Goal: Information Seeking & Learning: Compare options

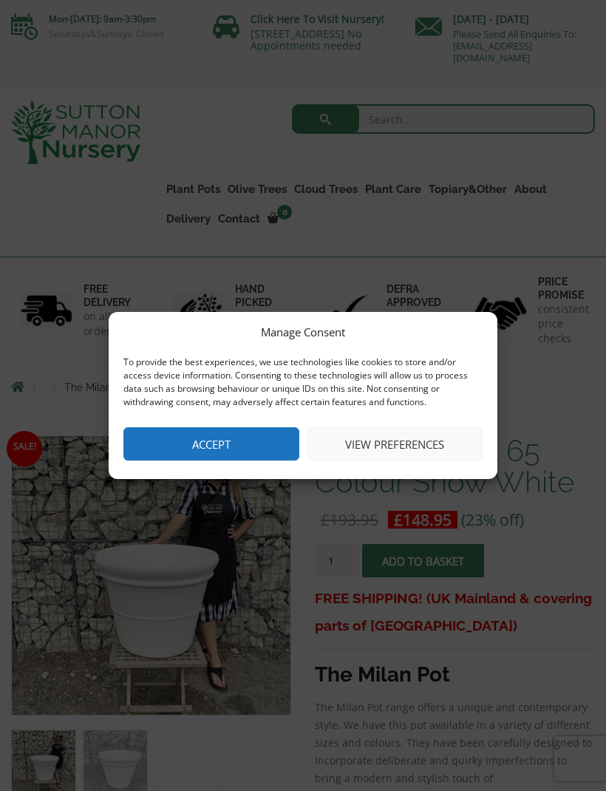
click at [233, 452] on button "Accept" at bounding box center [211, 443] width 176 height 33
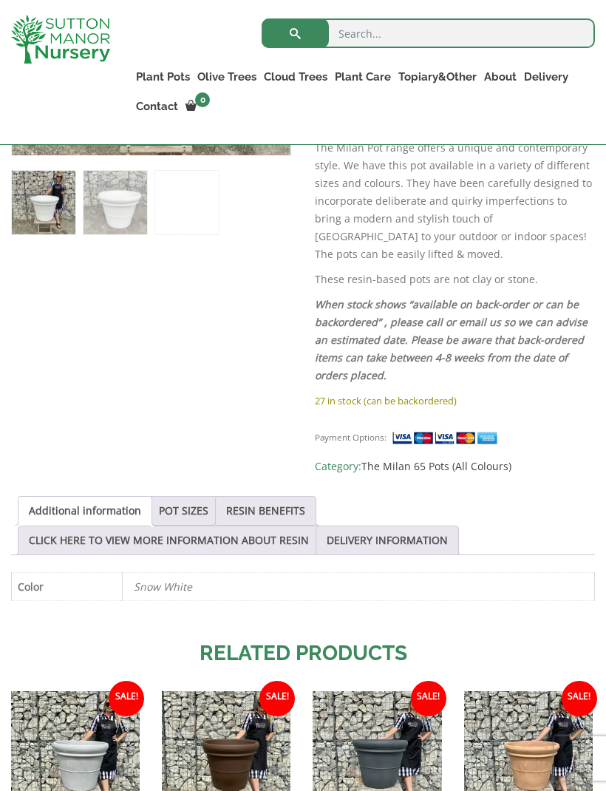
scroll to position [502, 0]
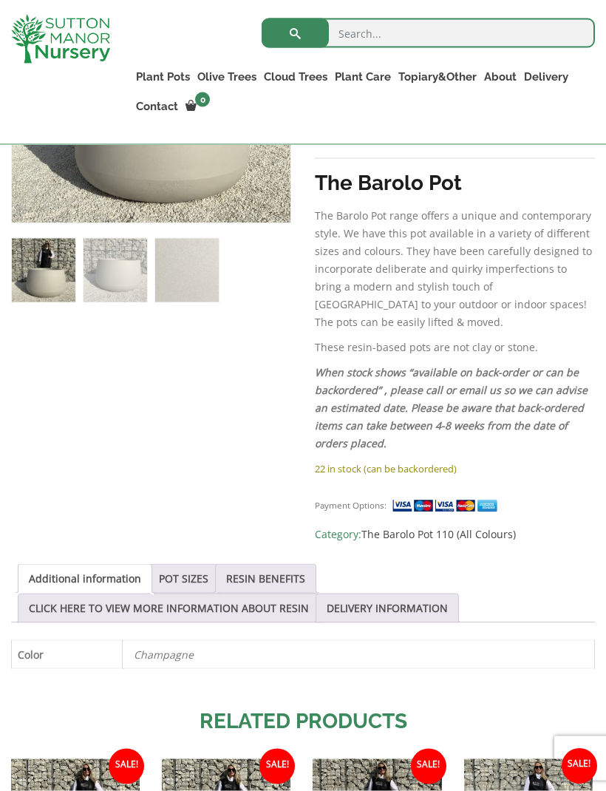
scroll to position [466, 0]
click at [205, 564] on link "POT SIZES" at bounding box center [184, 578] width 50 height 28
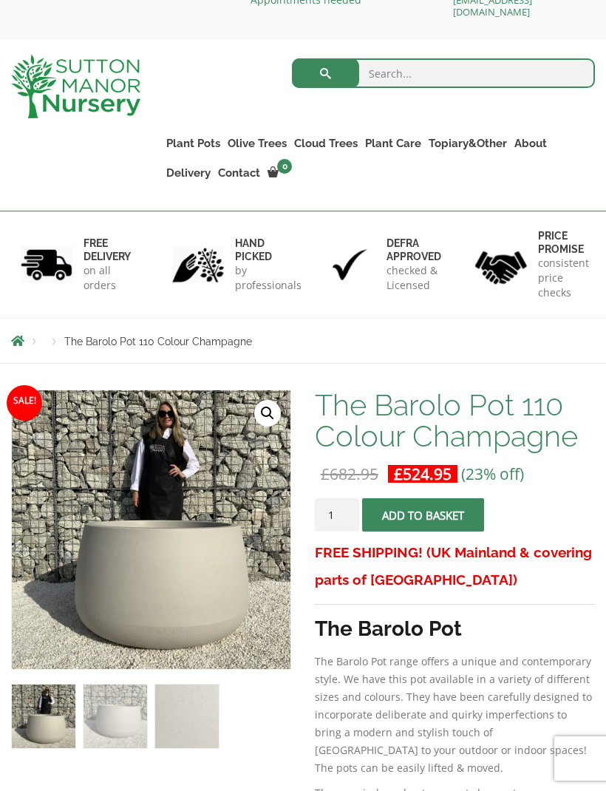
scroll to position [0, 0]
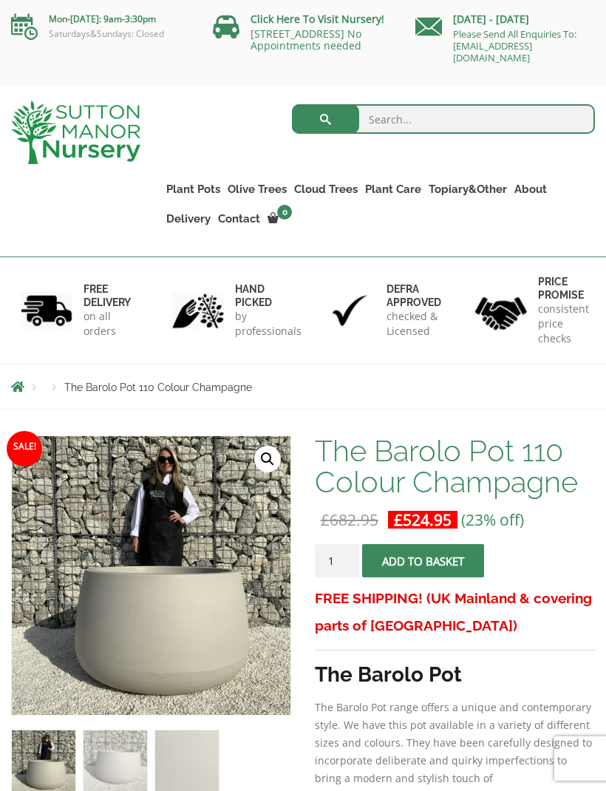
click at [579, 557] on form "The Barolo Pot 110 Colour Champagne quantity 1 Add to basket" at bounding box center [455, 564] width 280 height 41
click at [0, 0] on link "The Amalfi Pots" at bounding box center [0, 0] width 0 height 0
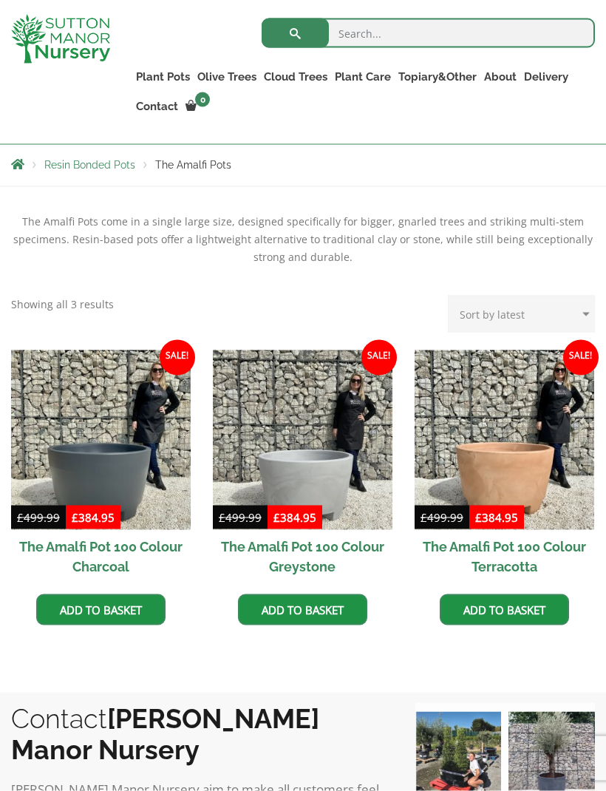
scroll to position [293, 0]
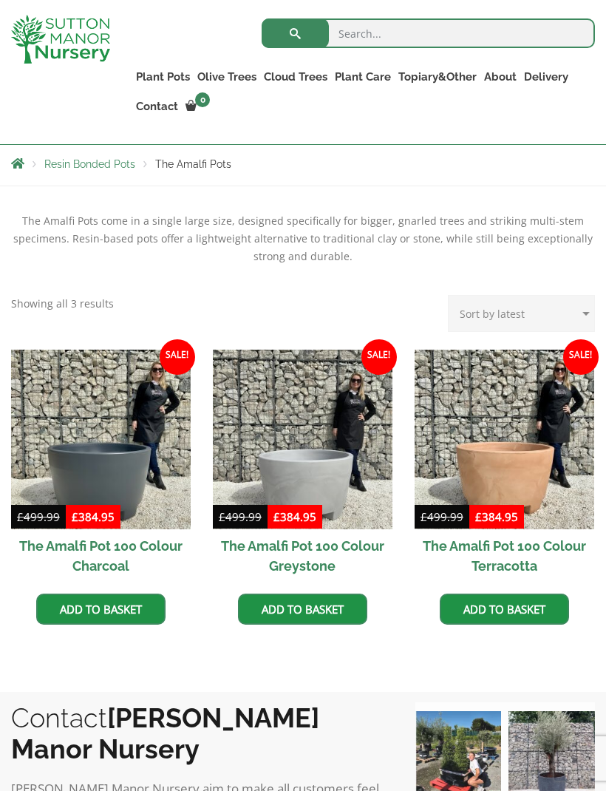
click at [93, 468] on img at bounding box center [101, 440] width 180 height 180
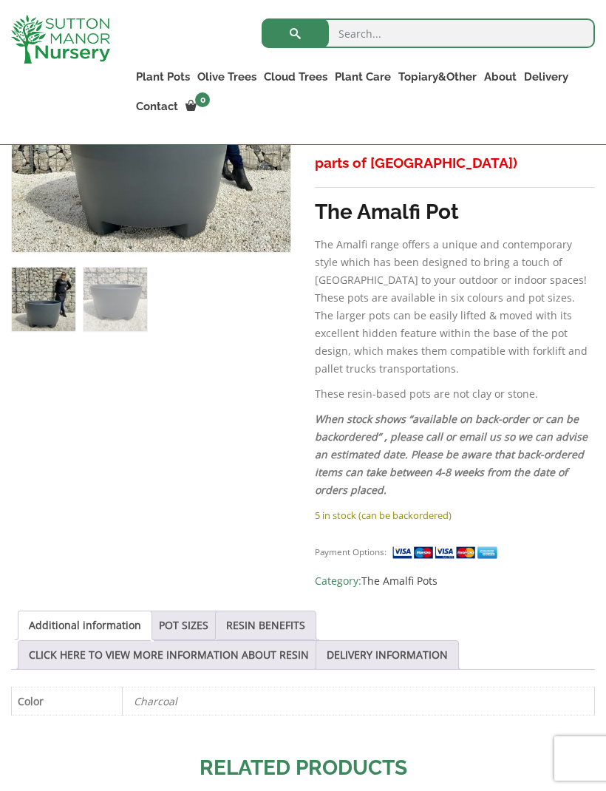
scroll to position [435, 0]
click at [205, 586] on div "Sale! 🔍 The Amalfi Pot 100 Colour Charcoal £ 499.99 Original price was: £499.99…" at bounding box center [303, 523] width 584 height 1101
click at [199, 612] on link "POT SIZES" at bounding box center [184, 626] width 50 height 28
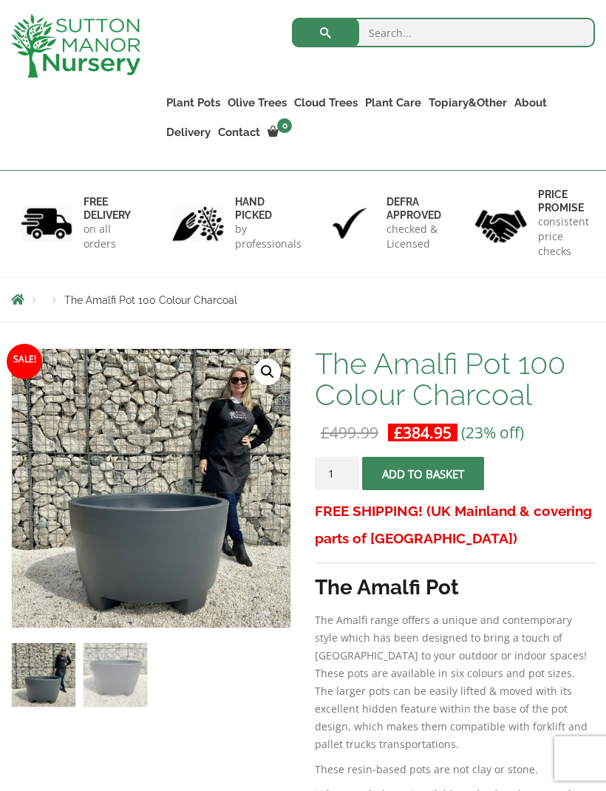
scroll to position [85, 0]
